Goal: Information Seeking & Learning: Check status

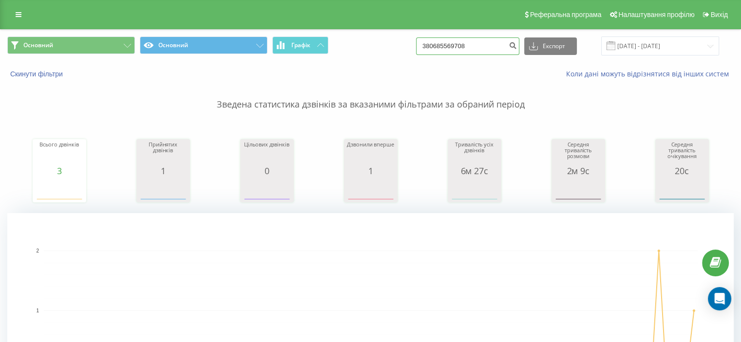
click at [469, 53] on input "380685569708" at bounding box center [467, 46] width 103 height 18
paste input "62041595"
type input "380662041595"
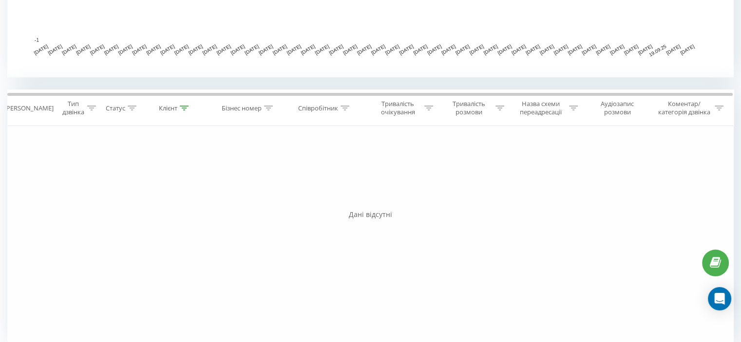
scroll to position [341, 0]
